Goal: Task Accomplishment & Management: Use online tool/utility

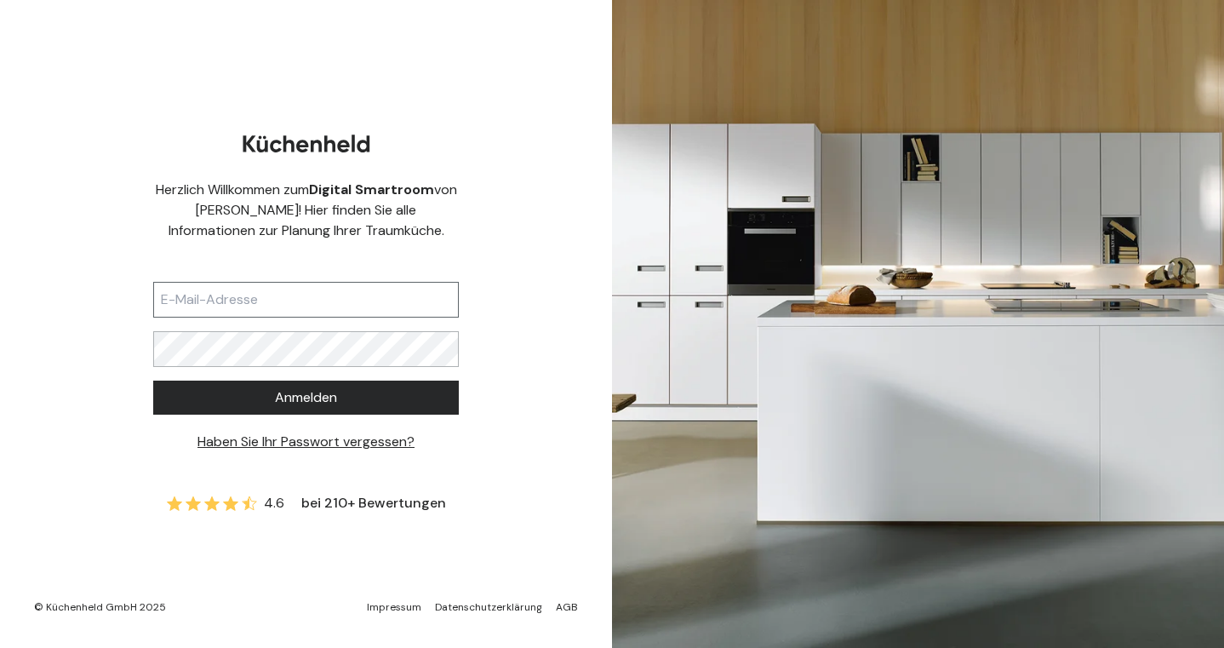
click at [294, 308] on input "text" at bounding box center [306, 300] width 306 height 36
type input "[PERSON_NAME][EMAIL_ADDRESS][DOMAIN_NAME]"
click at [292, 401] on span "Anmelden" at bounding box center [306, 397] width 62 height 20
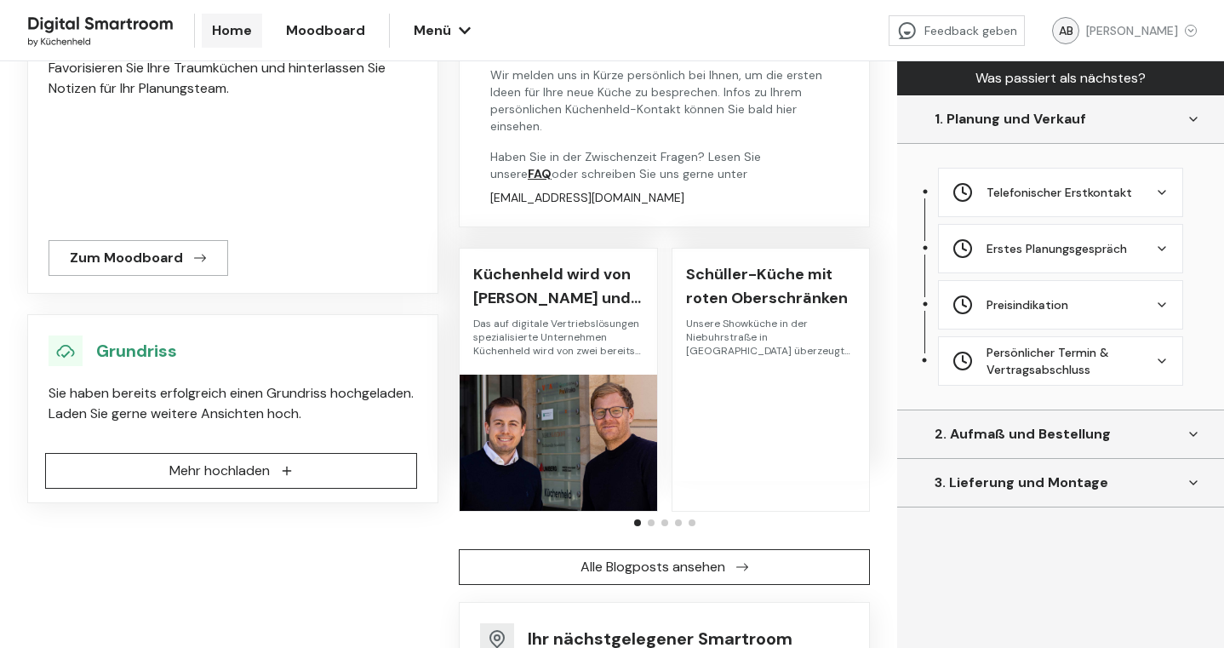
scroll to position [244, 0]
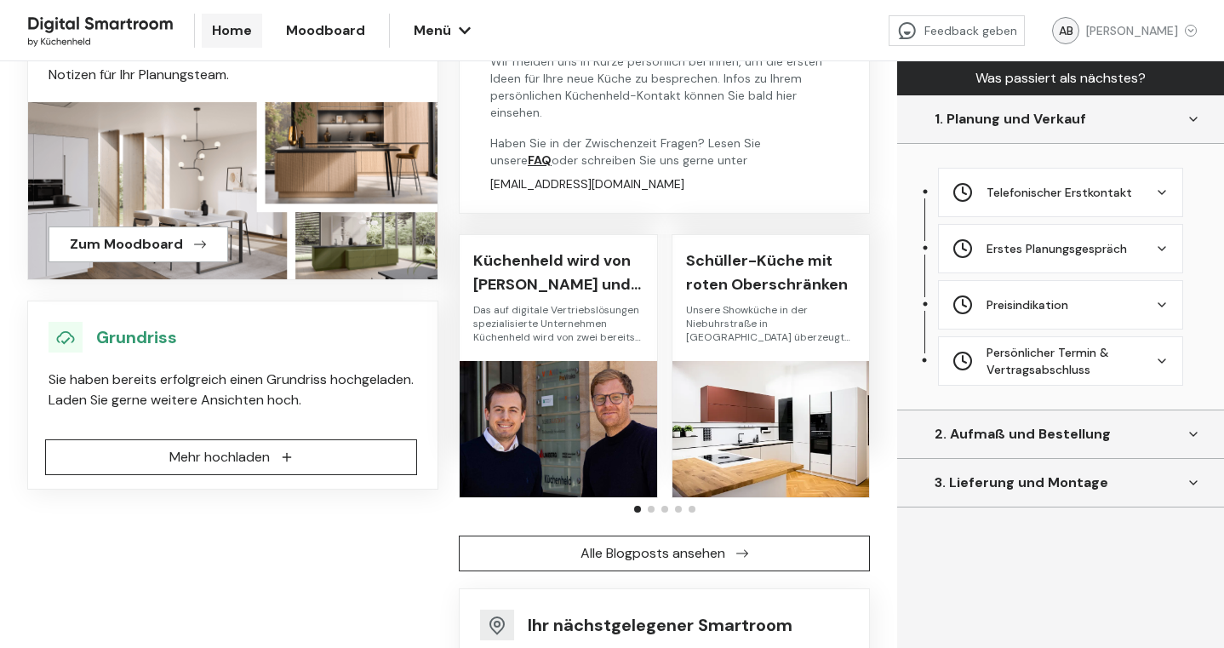
click at [192, 448] on span "Mehr hochladen" at bounding box center [219, 457] width 100 height 20
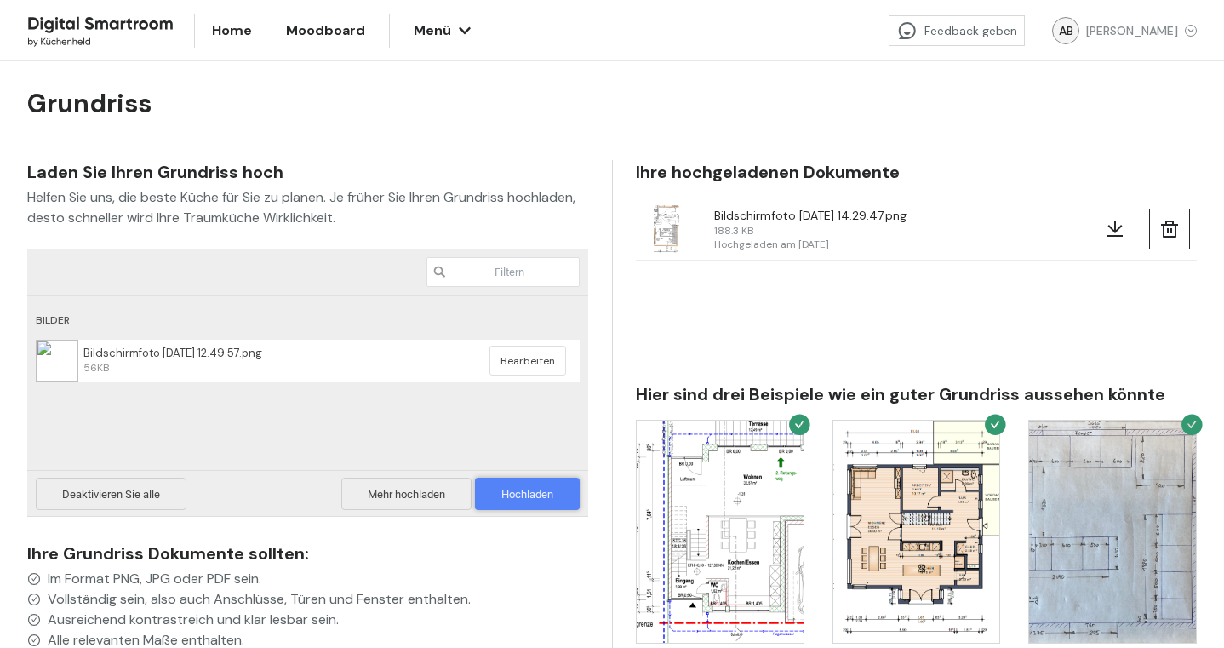
click at [522, 494] on span "Hochladen 1" at bounding box center [527, 494] width 52 height 13
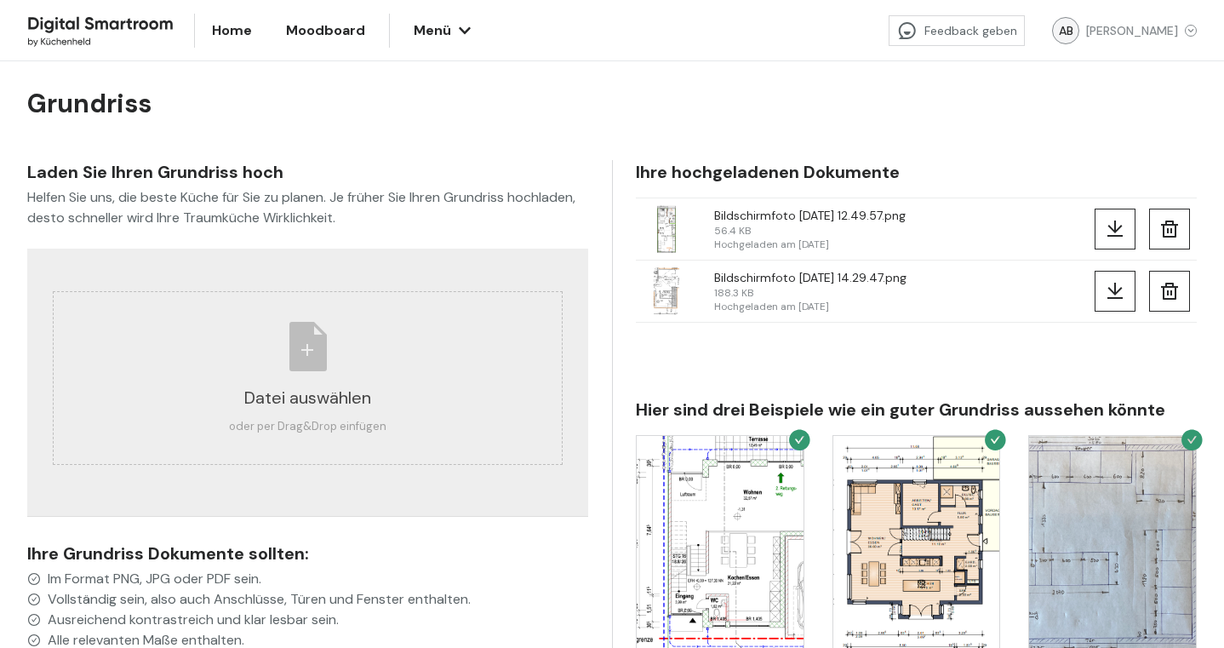
click at [1162, 300] on icon at bounding box center [1169, 291] width 20 height 20
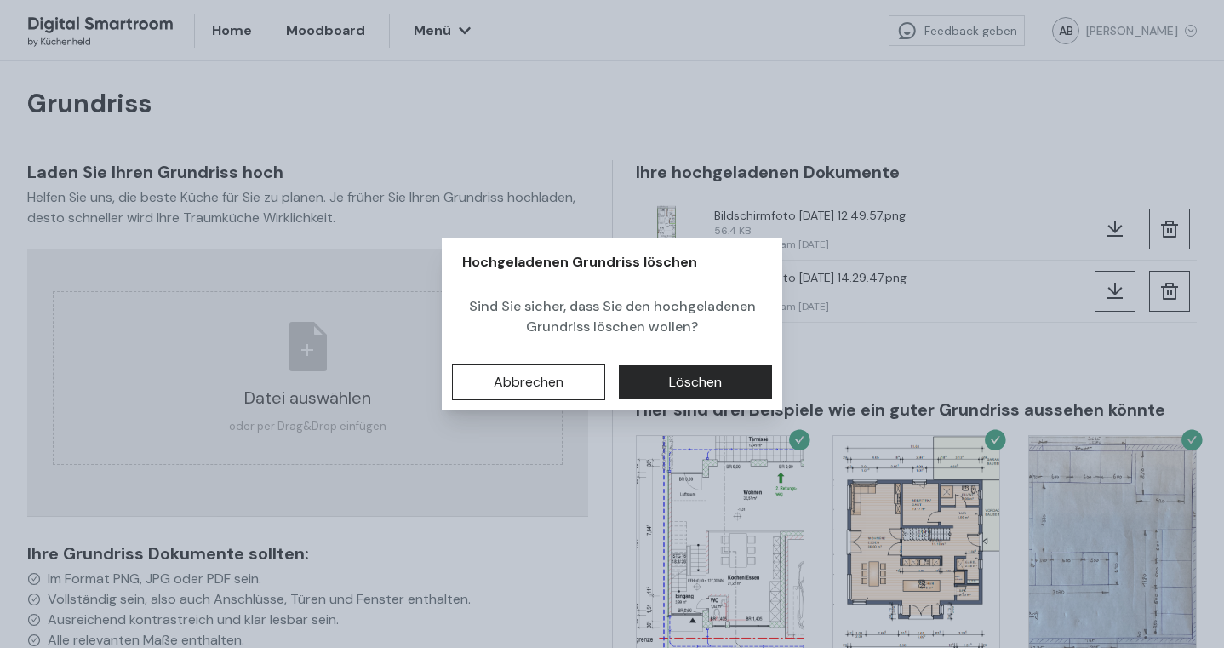
click at [713, 380] on span "Löschen" at bounding box center [695, 382] width 53 height 20
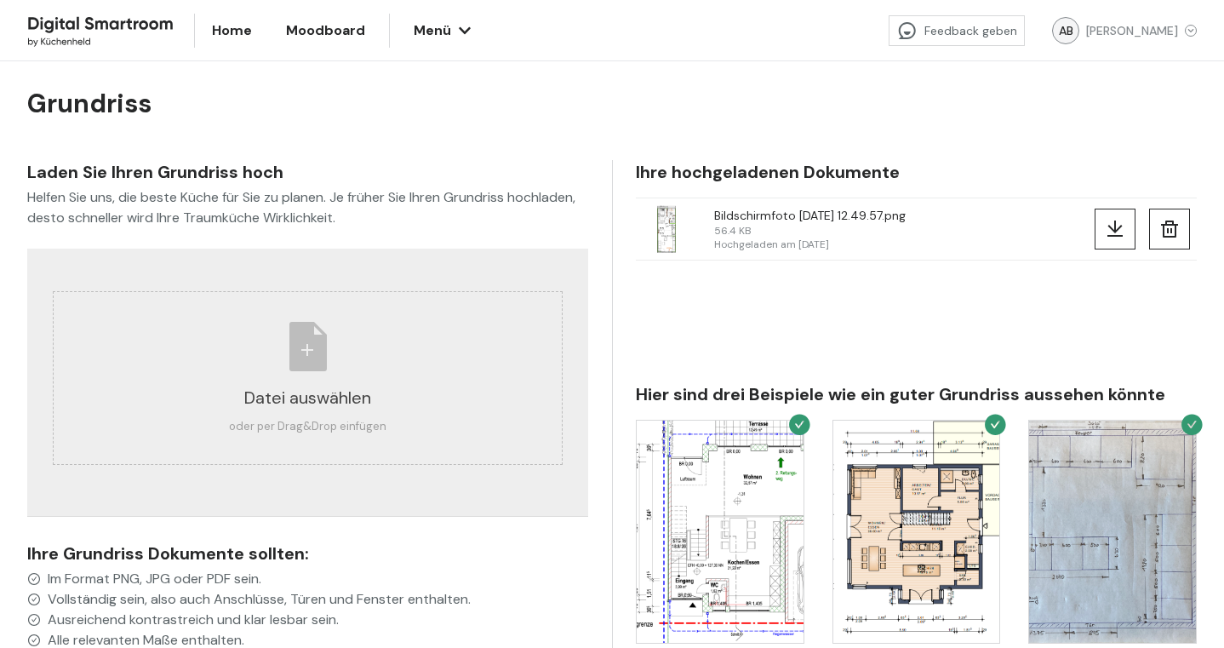
click at [230, 36] on span "Home" at bounding box center [232, 30] width 40 height 20
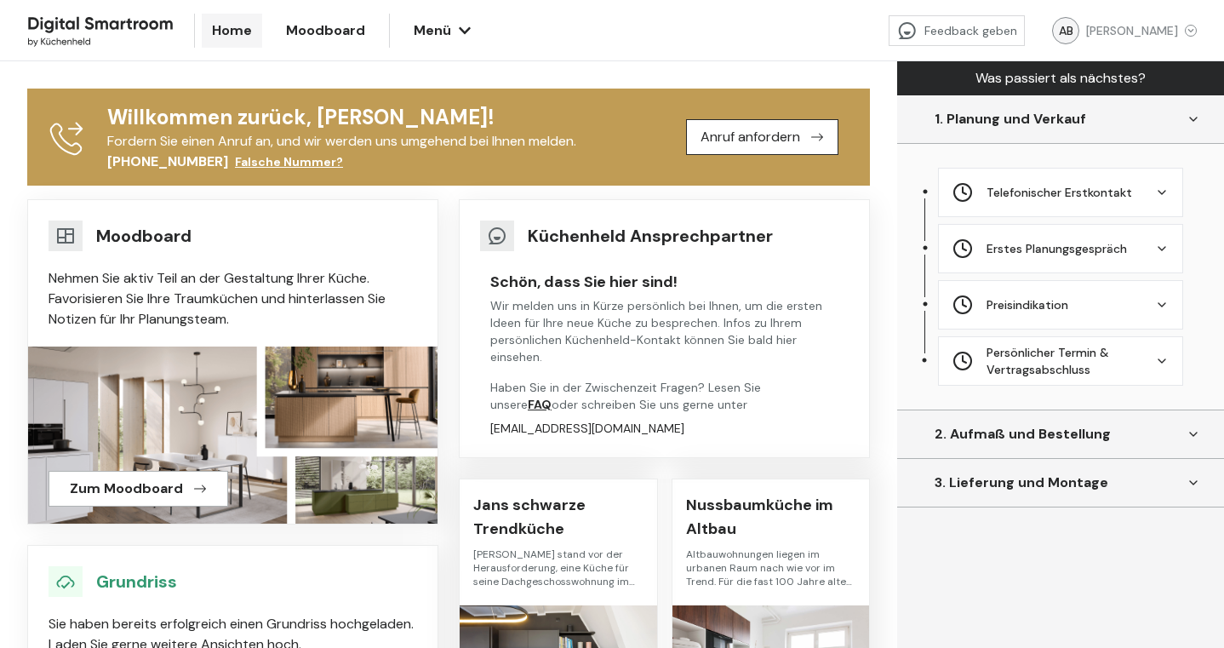
click at [459, 27] on icon "button" at bounding box center [465, 31] width 14 height 14
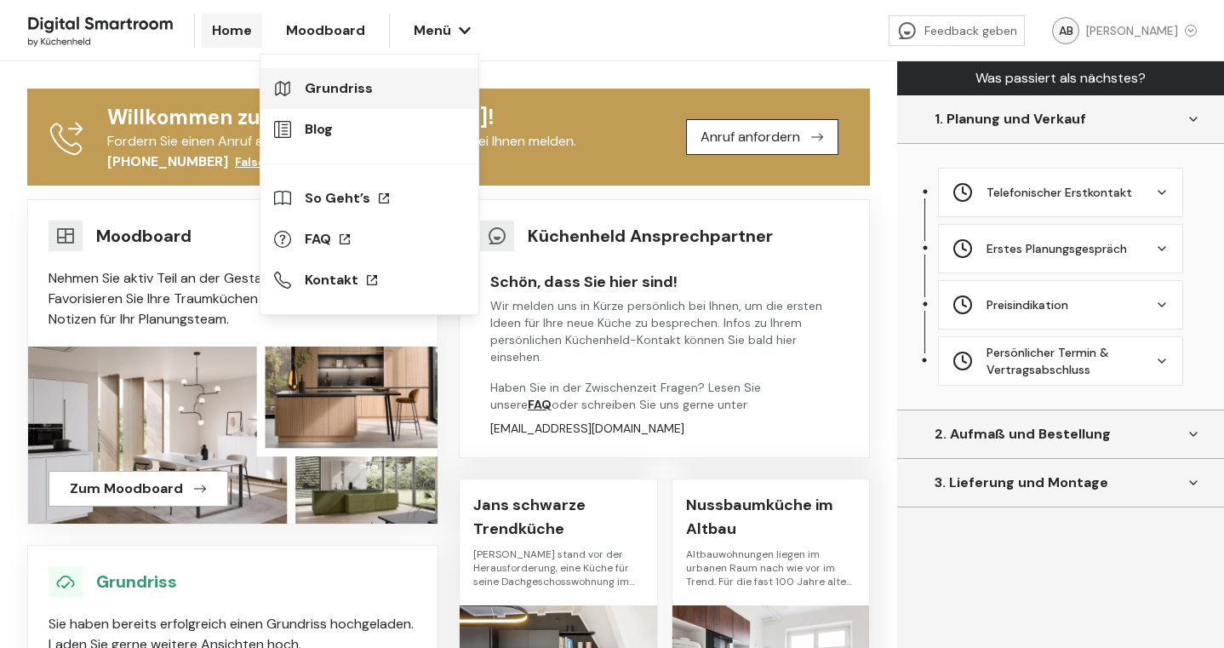
click at [337, 84] on link "Grundriss" at bounding box center [369, 88] width 218 height 41
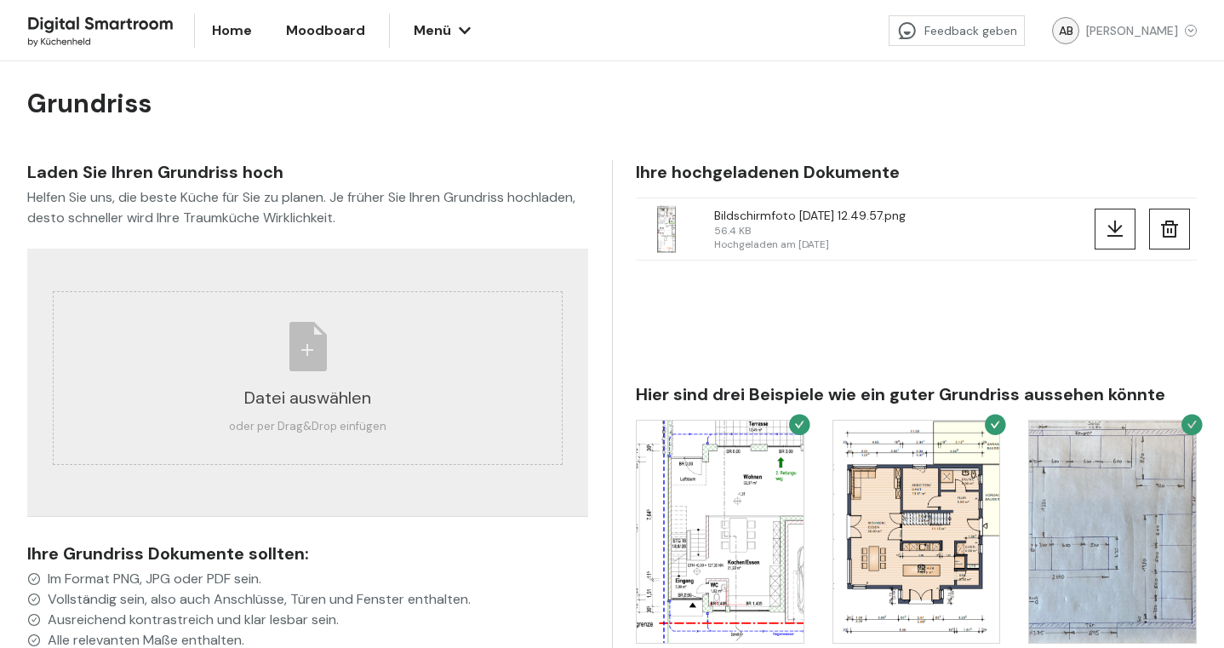
click at [335, 38] on span "Moodboard" at bounding box center [325, 30] width 79 height 20
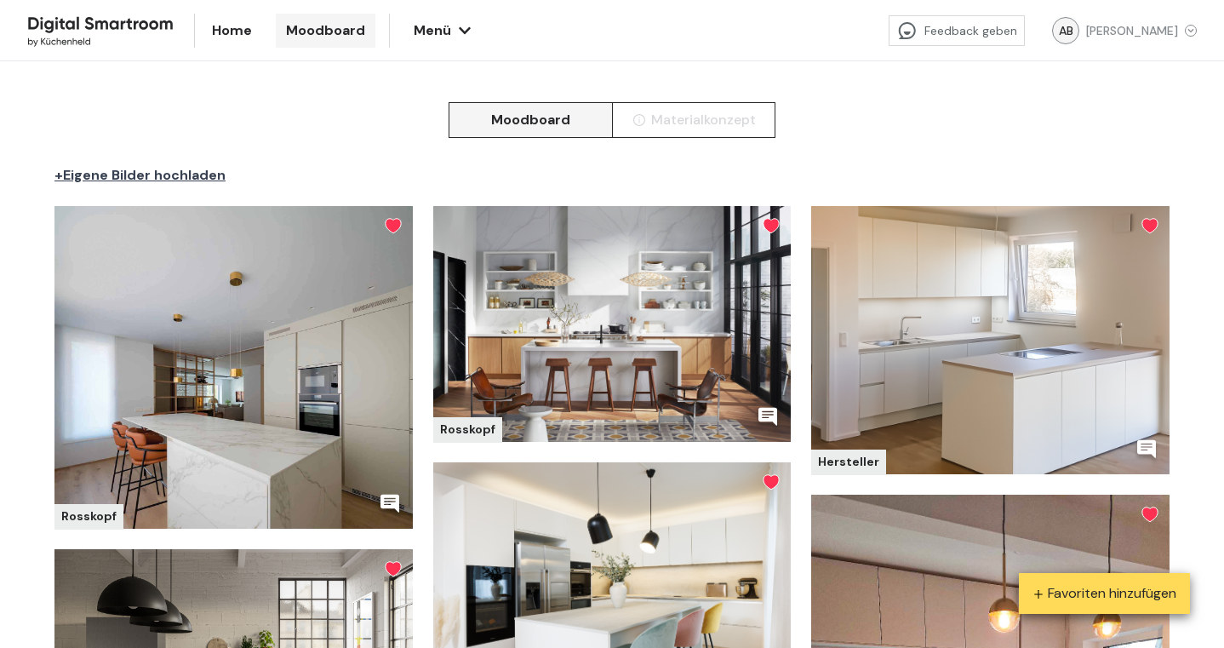
click at [439, 29] on button "Menü" at bounding box center [440, 31] width 75 height 34
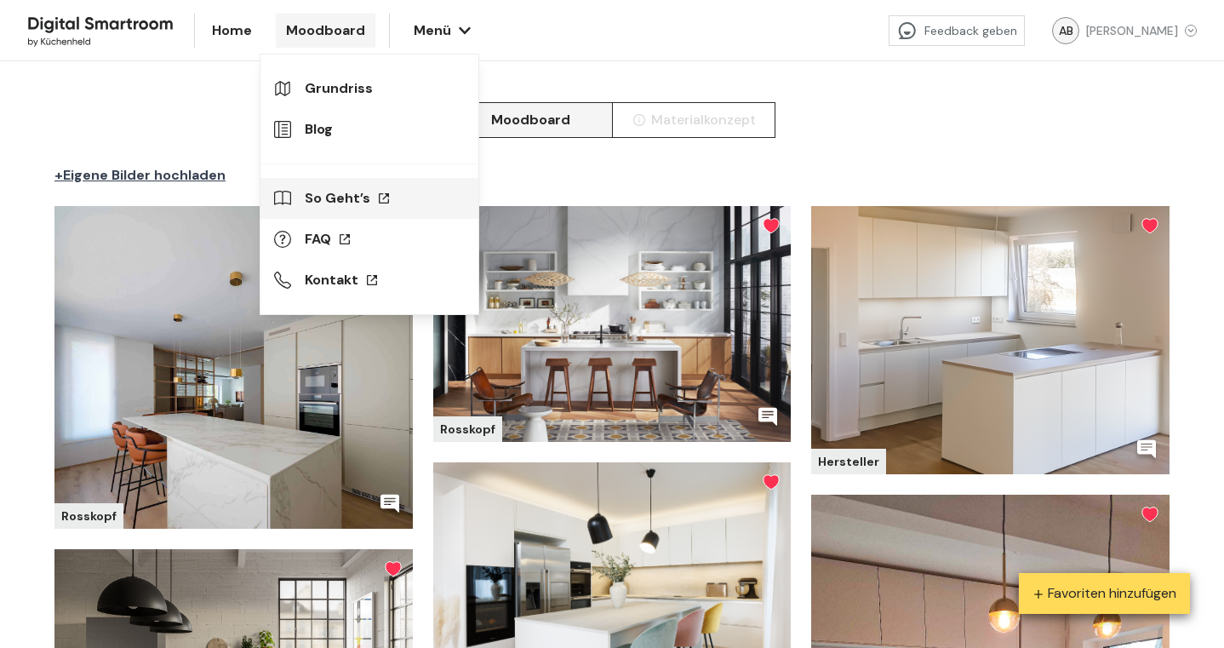
click at [333, 198] on link "So Geht’s" at bounding box center [369, 198] width 218 height 41
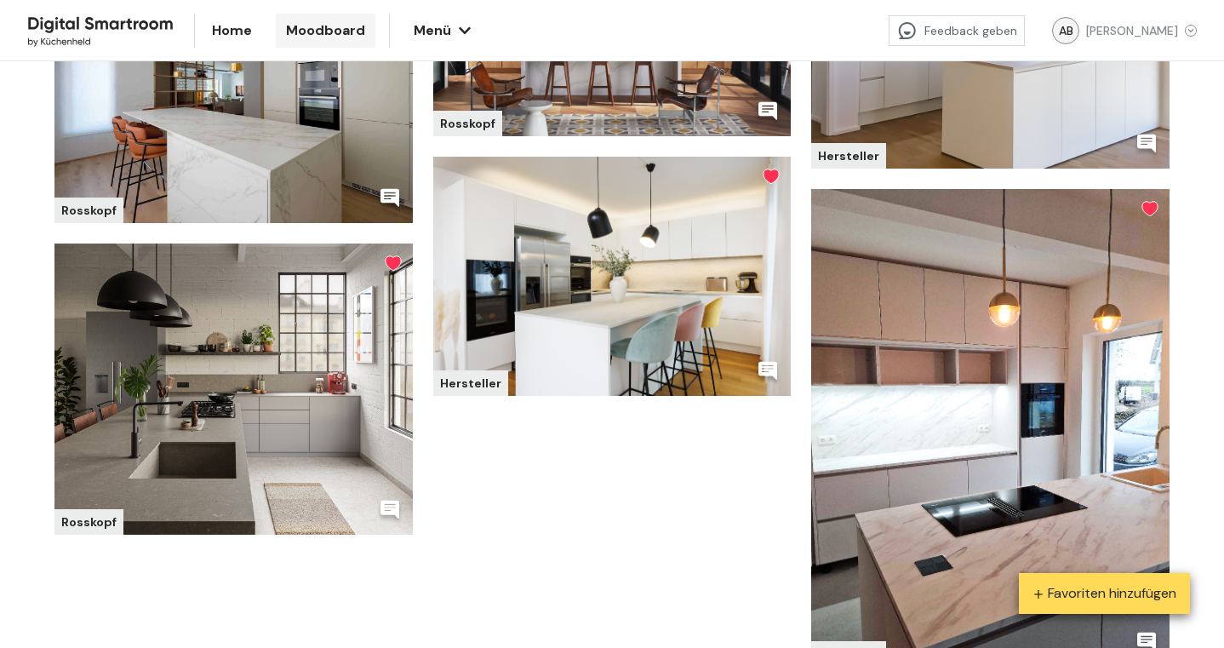
scroll to position [250, 0]
